Goal: Transaction & Acquisition: Purchase product/service

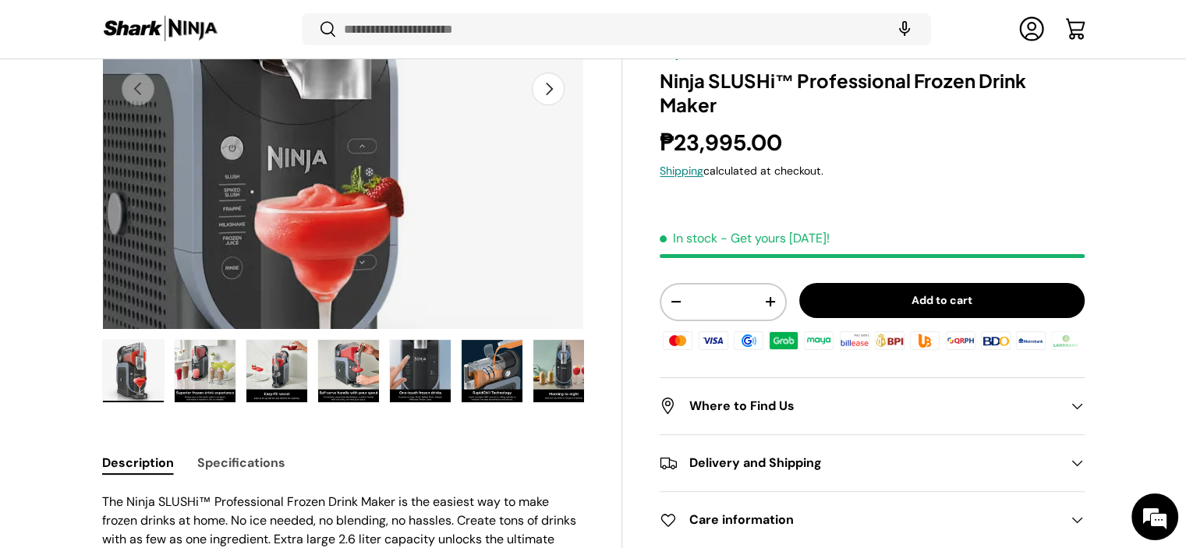
scroll to position [542, 0]
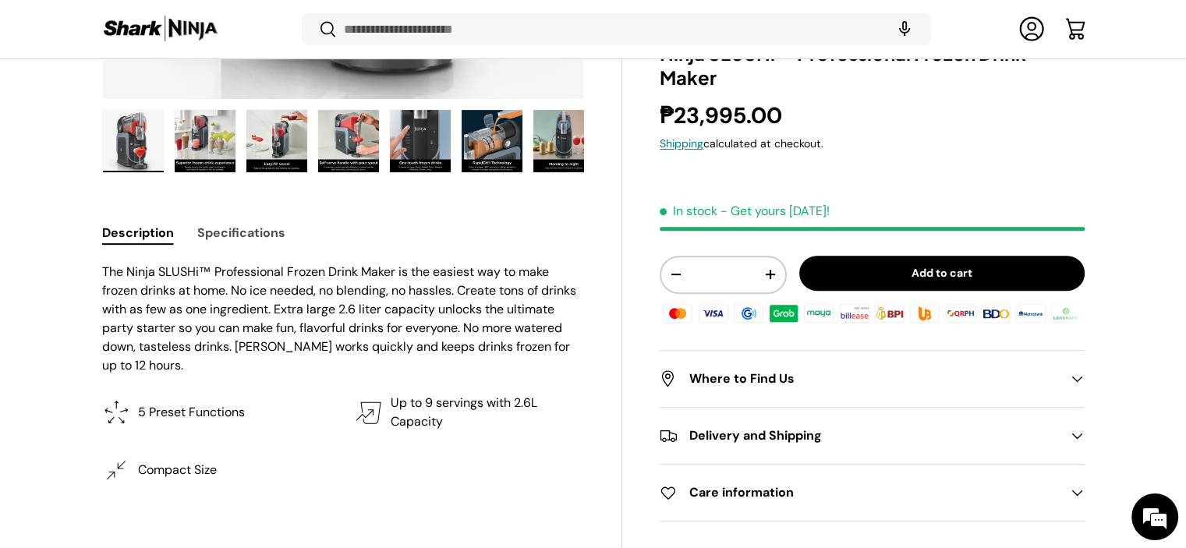
click at [264, 239] on button "Specifications" at bounding box center [241, 232] width 88 height 35
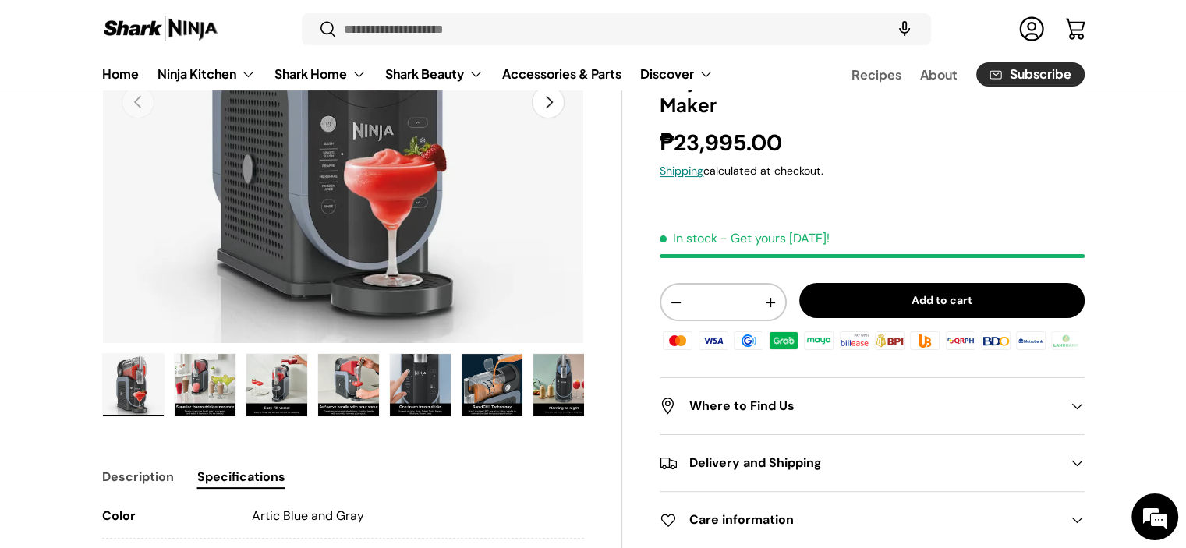
scroll to position [310, 0]
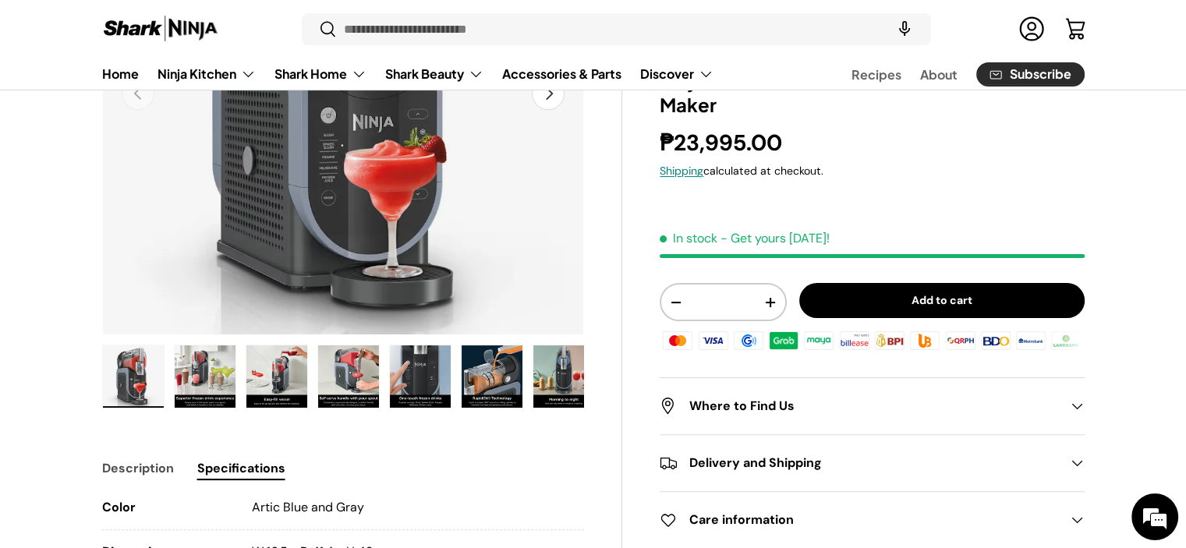
click at [418, 380] on img "Gallery Viewer" at bounding box center [420, 376] width 61 height 62
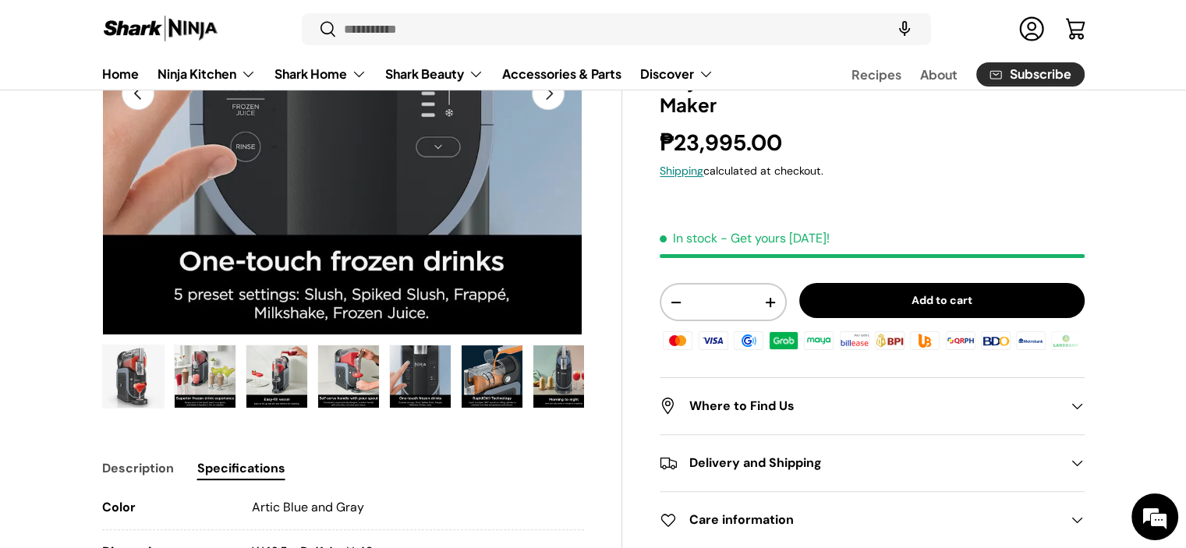
click at [207, 384] on img "Gallery Viewer" at bounding box center [205, 376] width 61 height 62
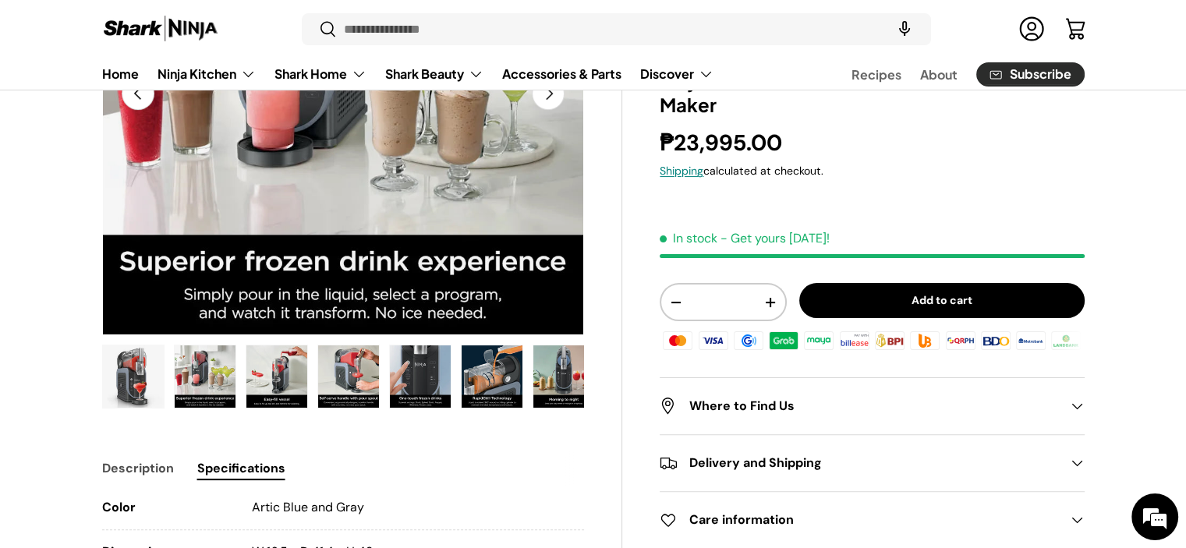
click at [284, 381] on img "Gallery Viewer" at bounding box center [276, 376] width 61 height 62
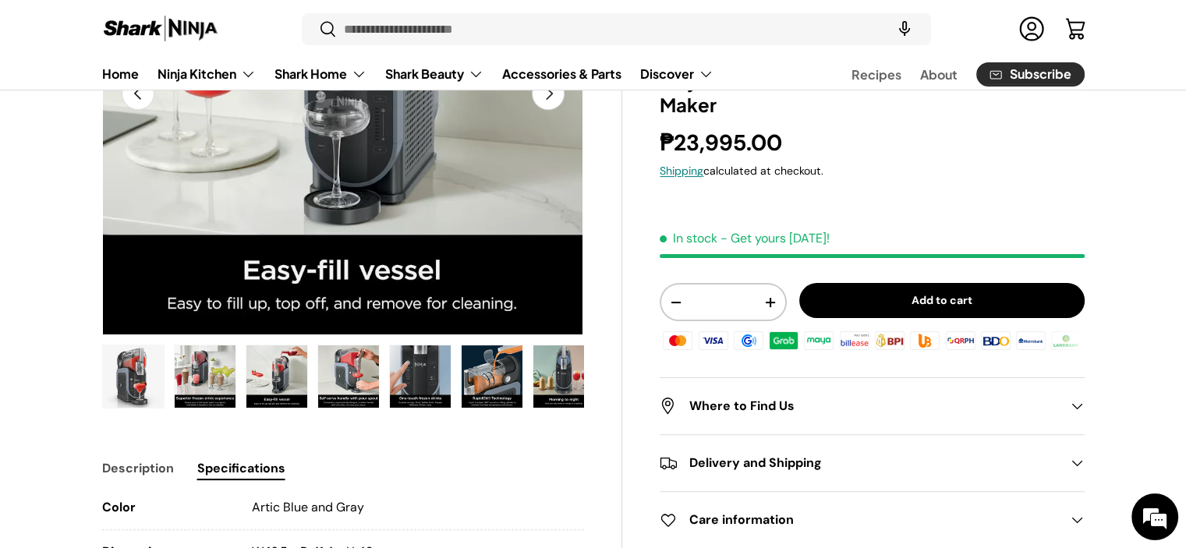
click at [346, 381] on img "Gallery Viewer" at bounding box center [348, 376] width 61 height 62
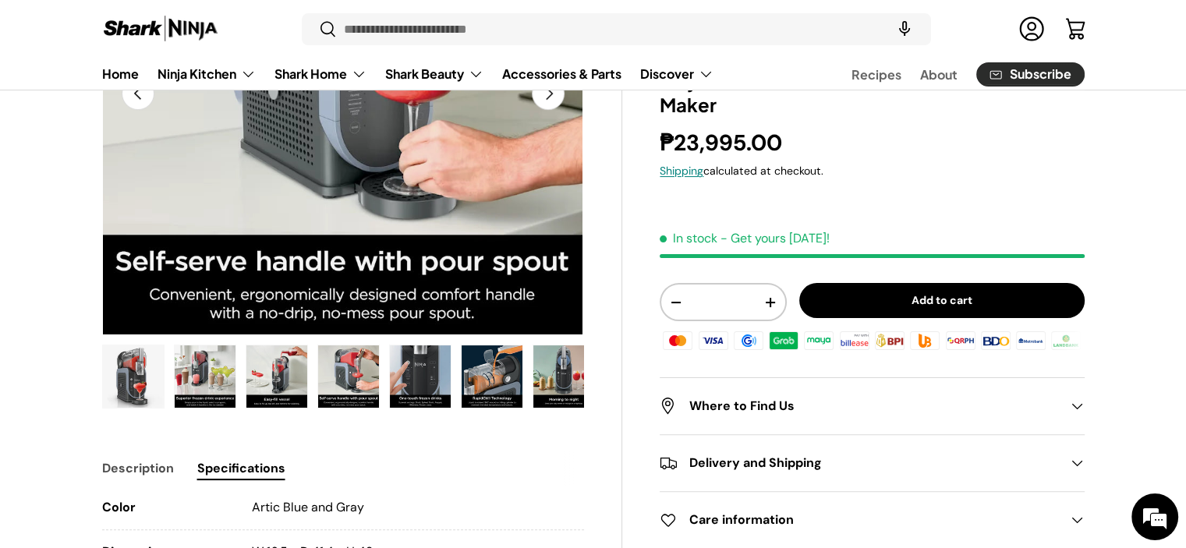
click at [423, 384] on img "Gallery Viewer" at bounding box center [420, 376] width 61 height 62
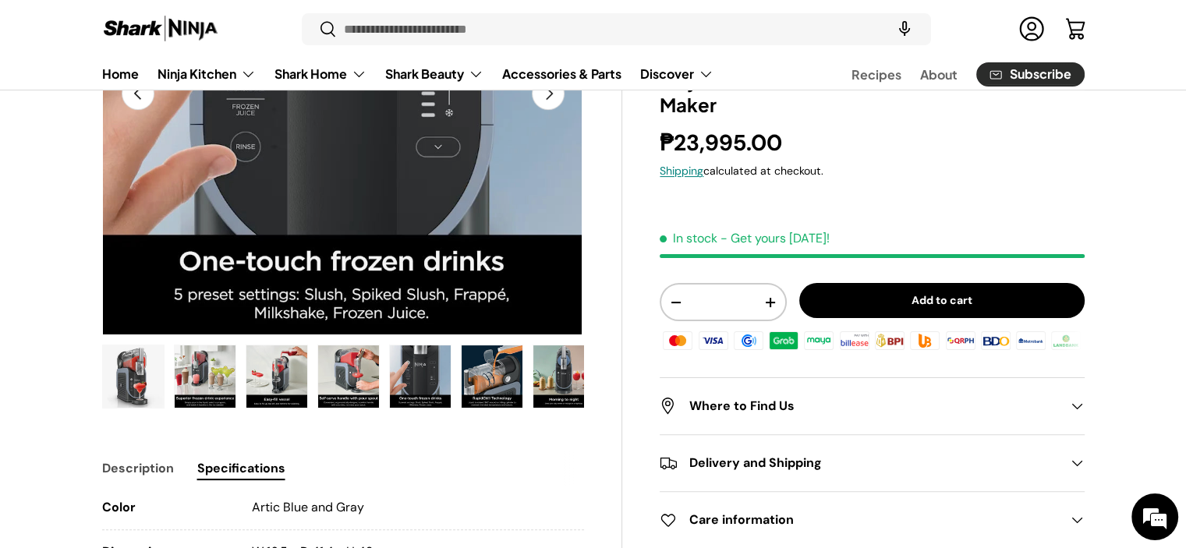
click at [501, 384] on img "Gallery Viewer" at bounding box center [492, 376] width 61 height 62
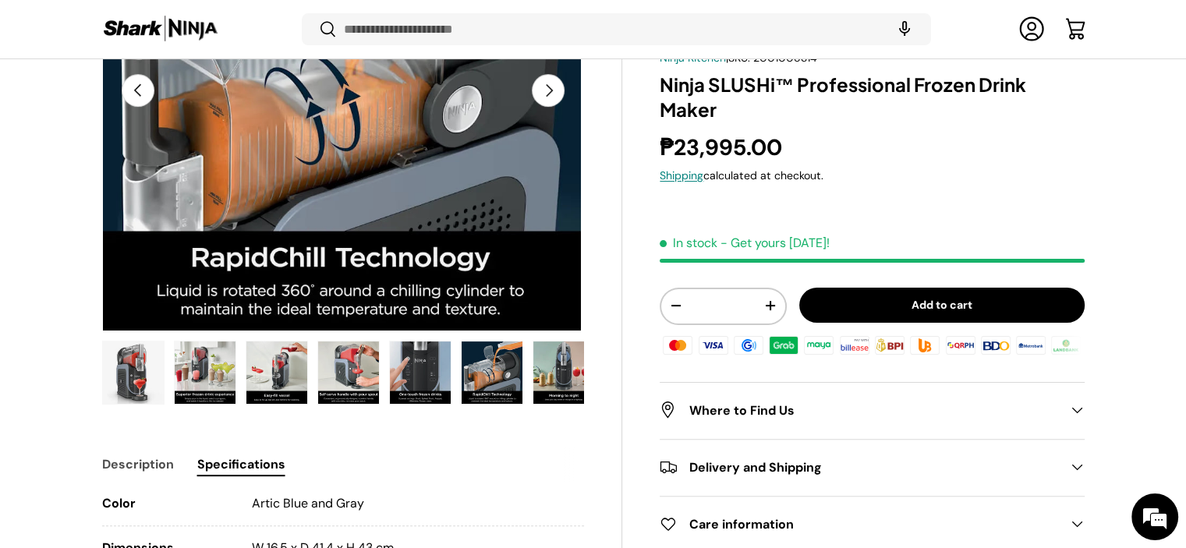
scroll to position [306, 0]
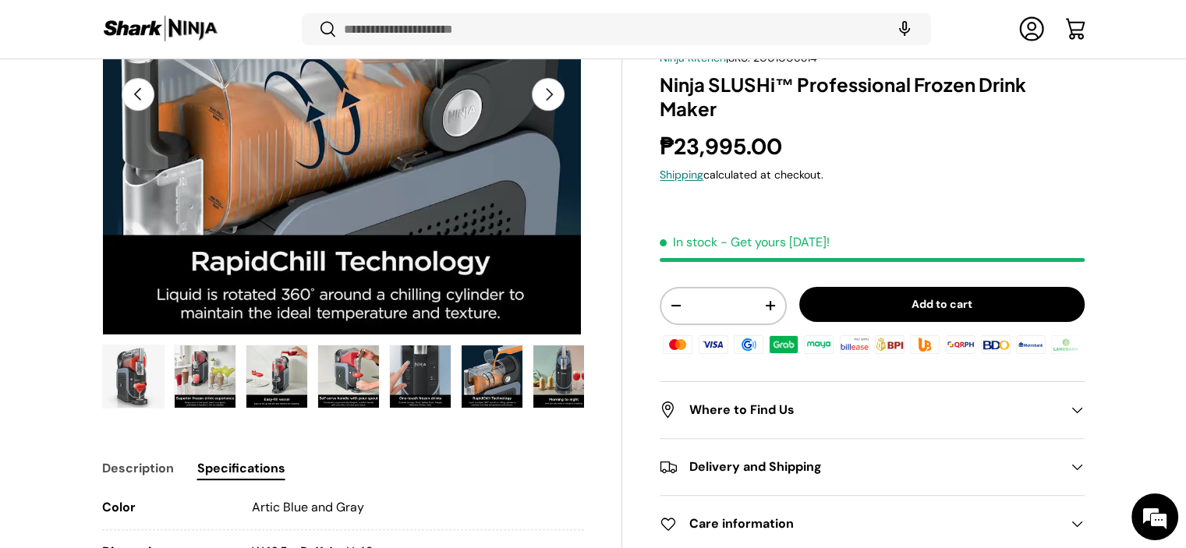
click at [553, 380] on img "Gallery Viewer" at bounding box center [563, 376] width 61 height 62
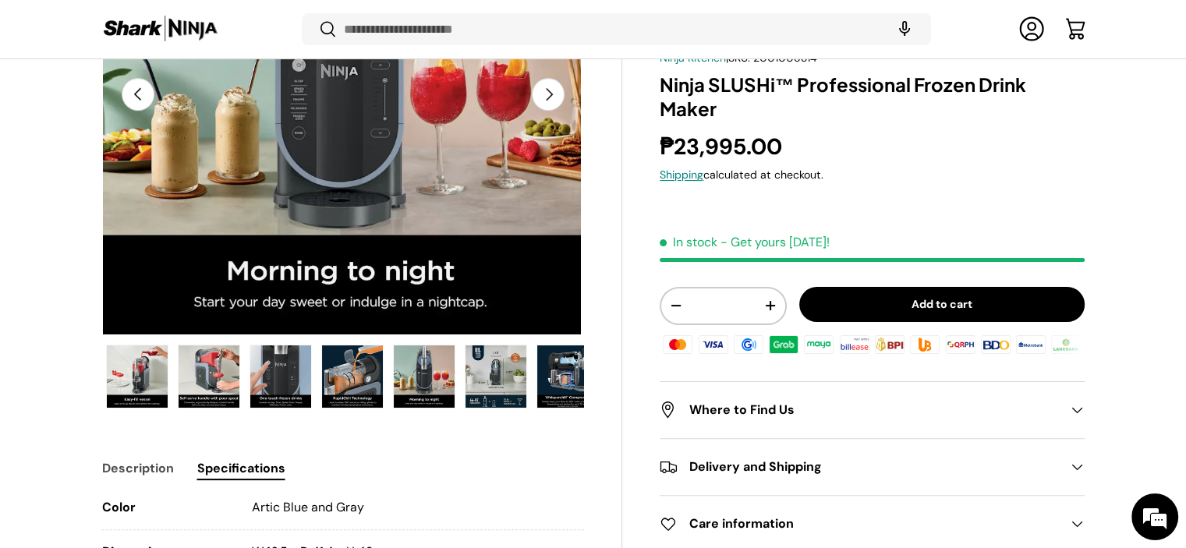
scroll to position [0, 153]
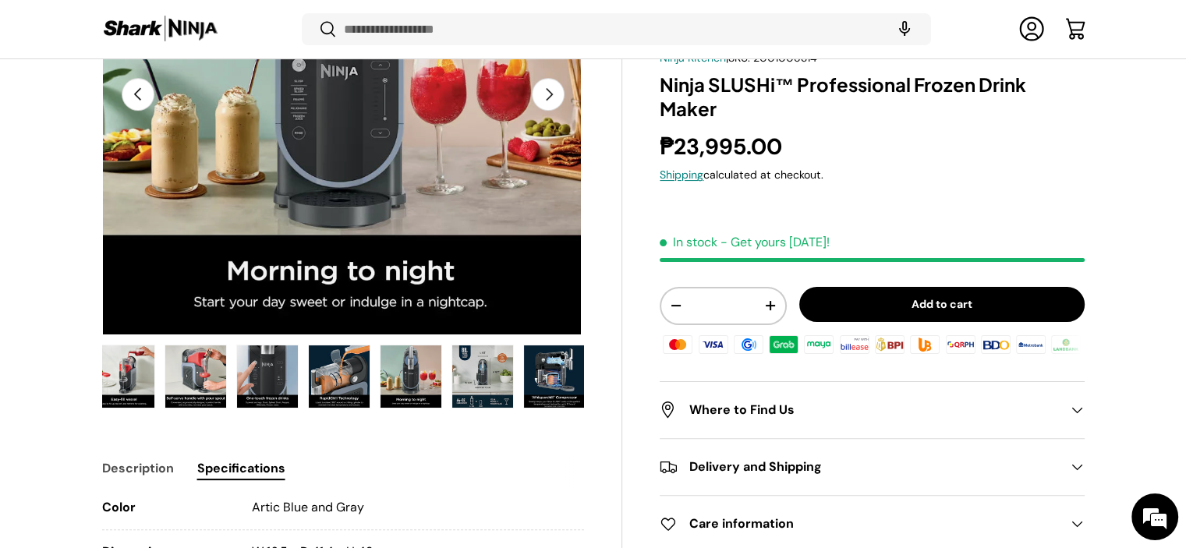
click at [570, 387] on img "Gallery Viewer" at bounding box center [554, 376] width 61 height 62
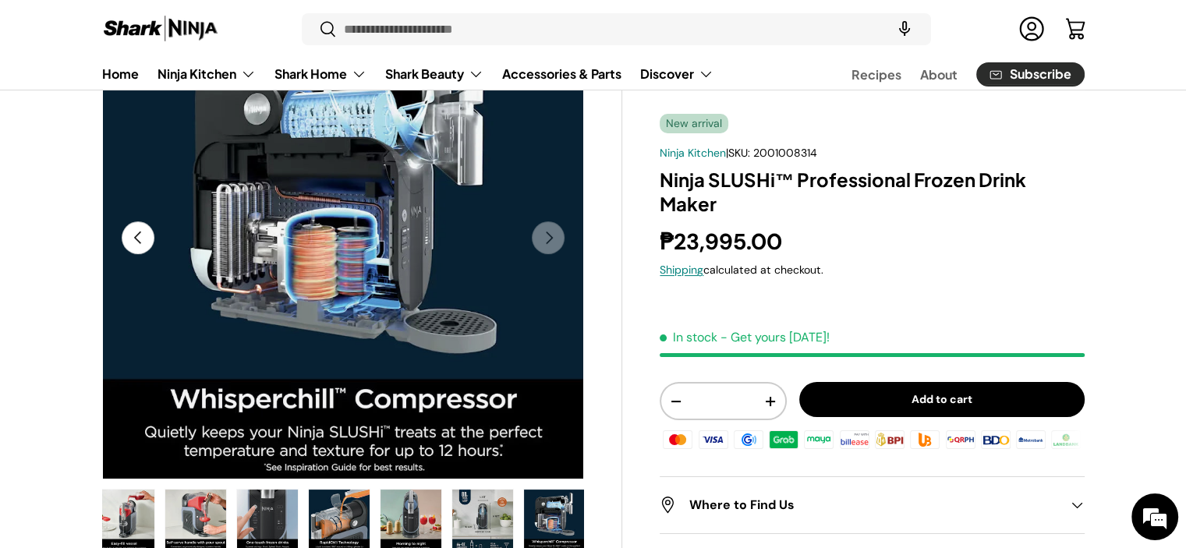
scroll to position [384, 0]
